Goal: Navigation & Orientation: Find specific page/section

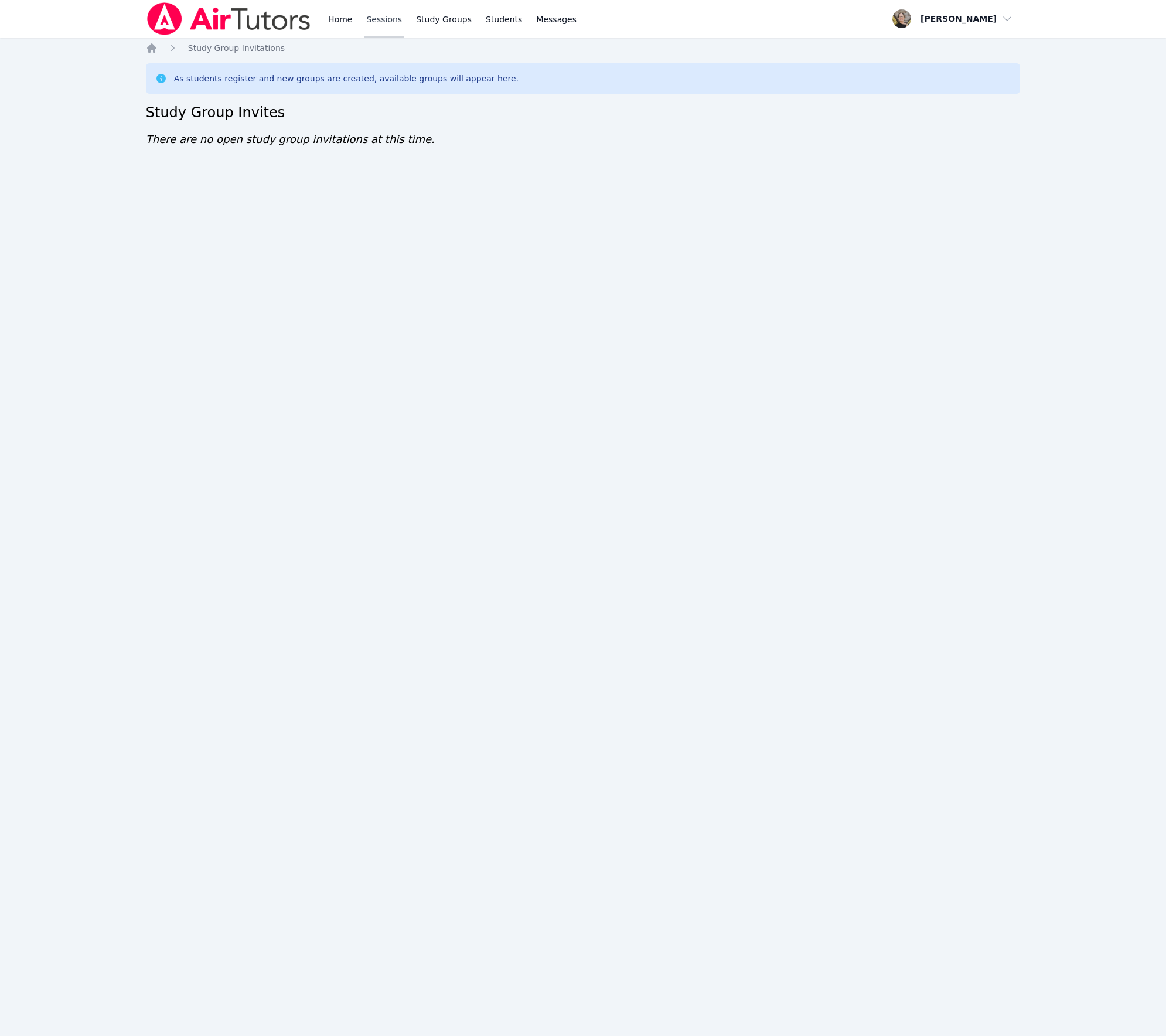
click at [375, 18] on link "Sessions" at bounding box center [384, 18] width 41 height 38
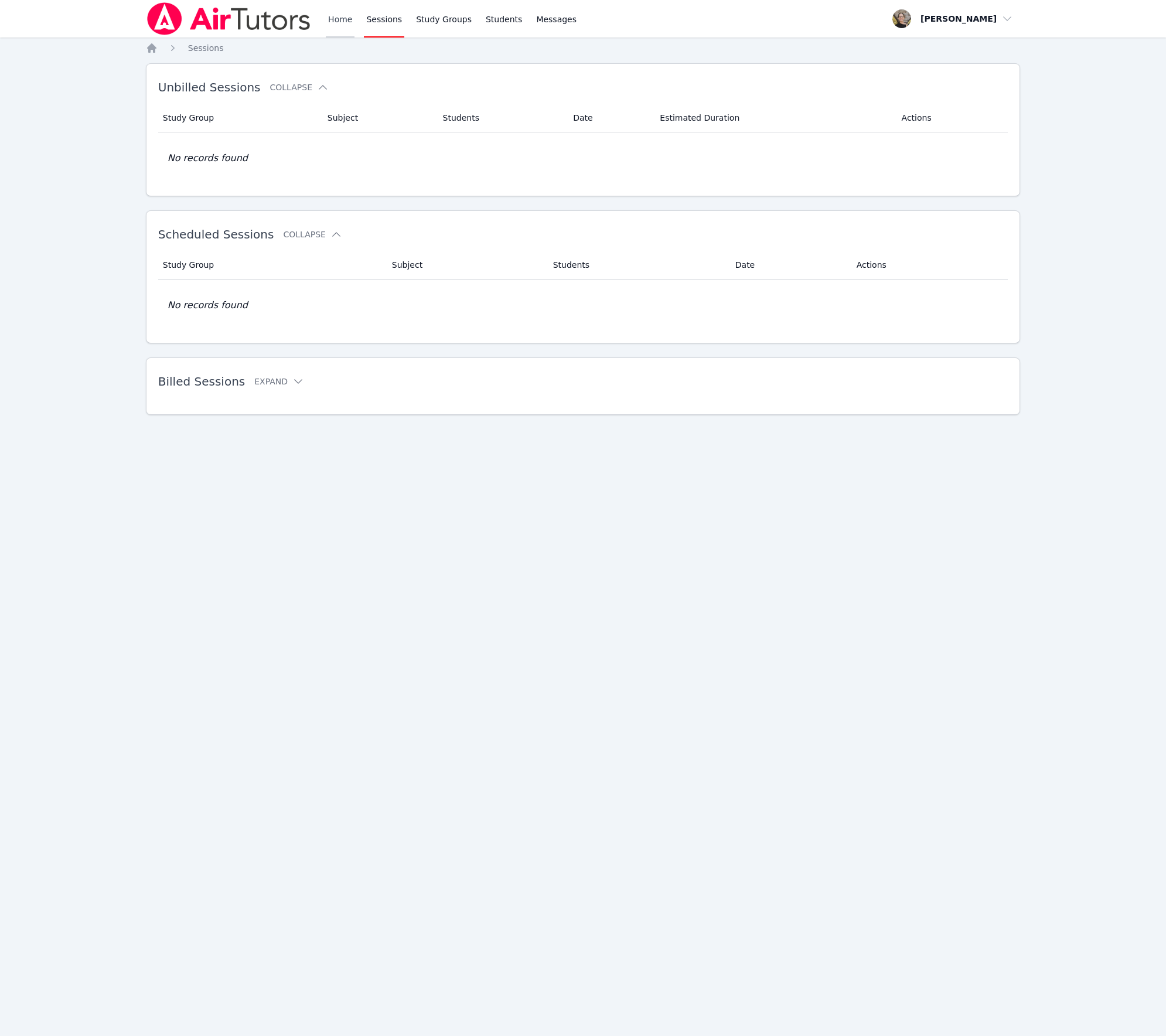
click at [341, 22] on link "Home" at bounding box center [340, 18] width 29 height 38
